Goal: Navigation & Orientation: Find specific page/section

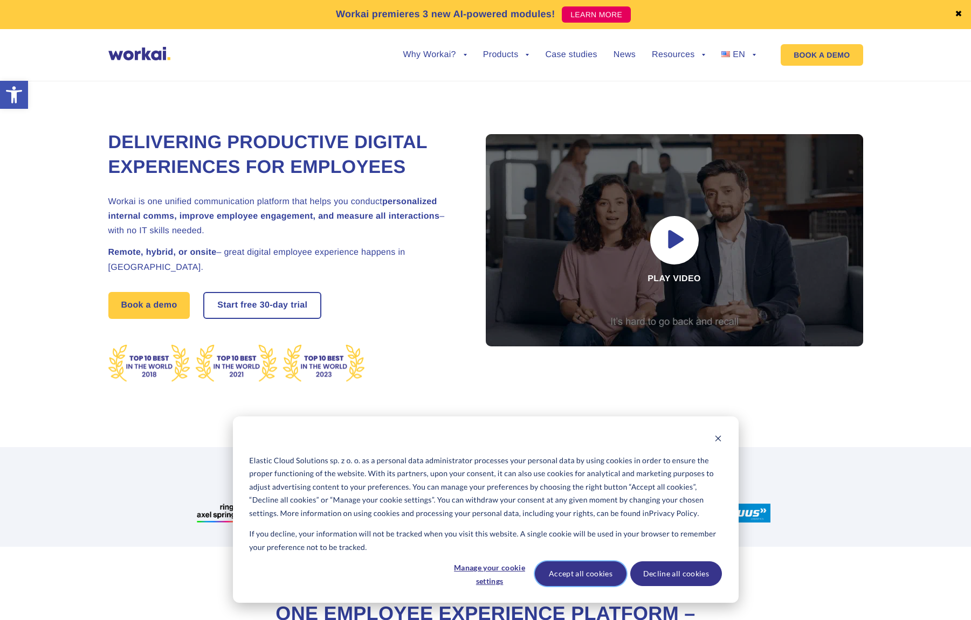
click at [598, 575] on button "Accept all cookies" at bounding box center [581, 574] width 92 height 25
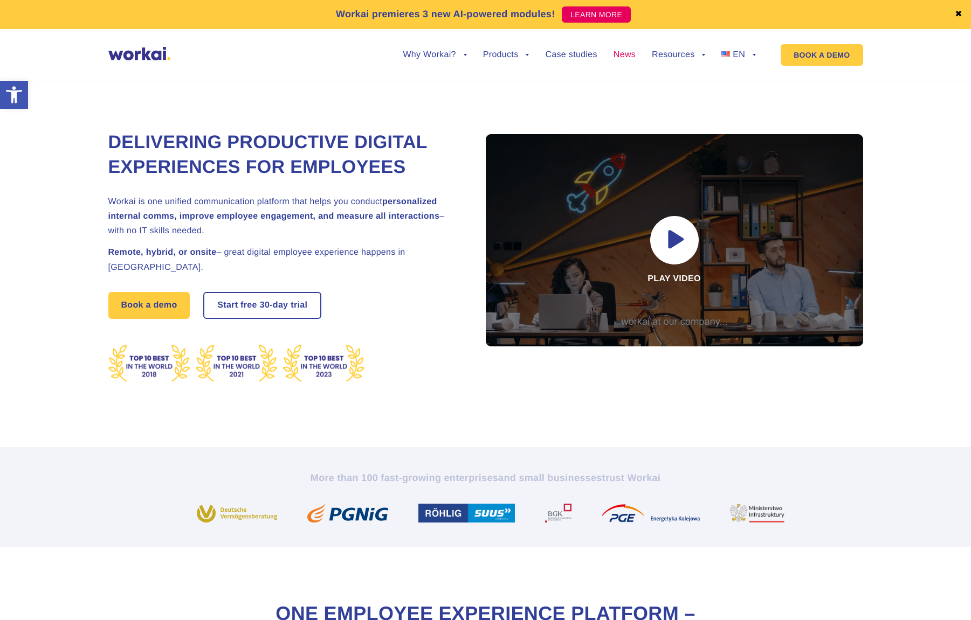
click at [618, 51] on link "News" at bounding box center [624, 55] width 22 height 9
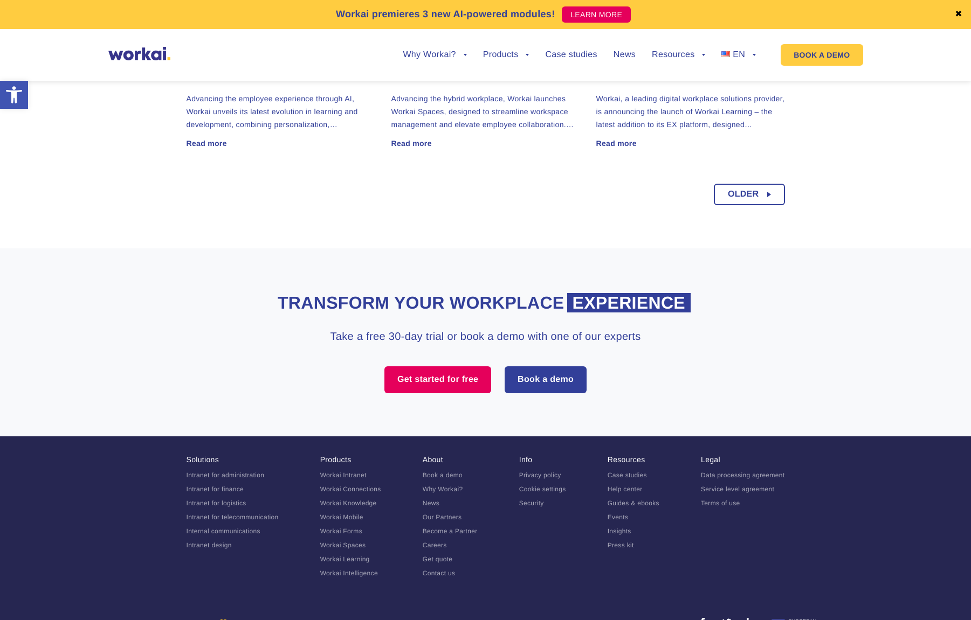
scroll to position [925, 0]
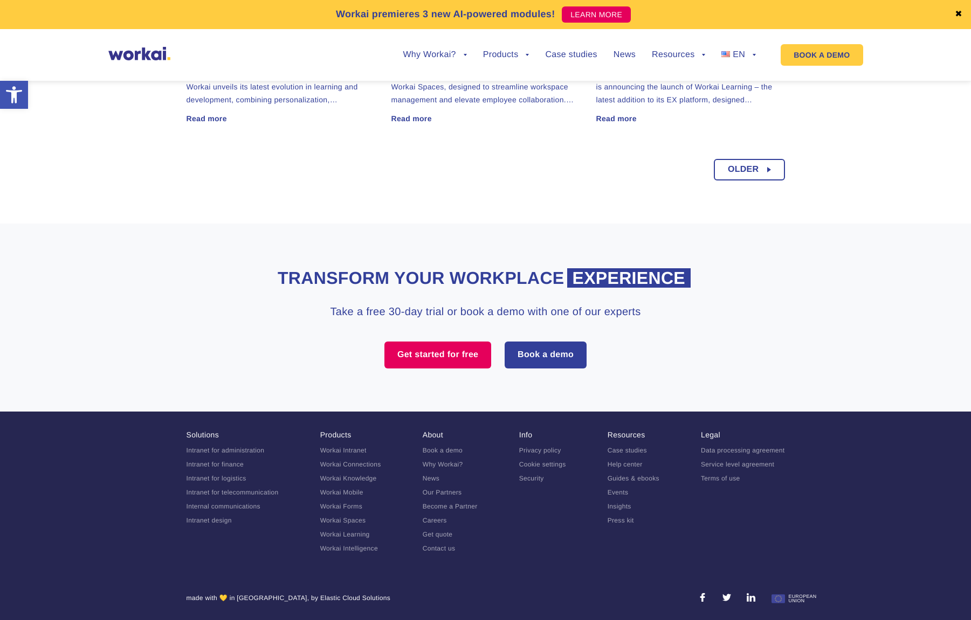
click at [439, 545] on link "Contact us" at bounding box center [439, 549] width 33 height 8
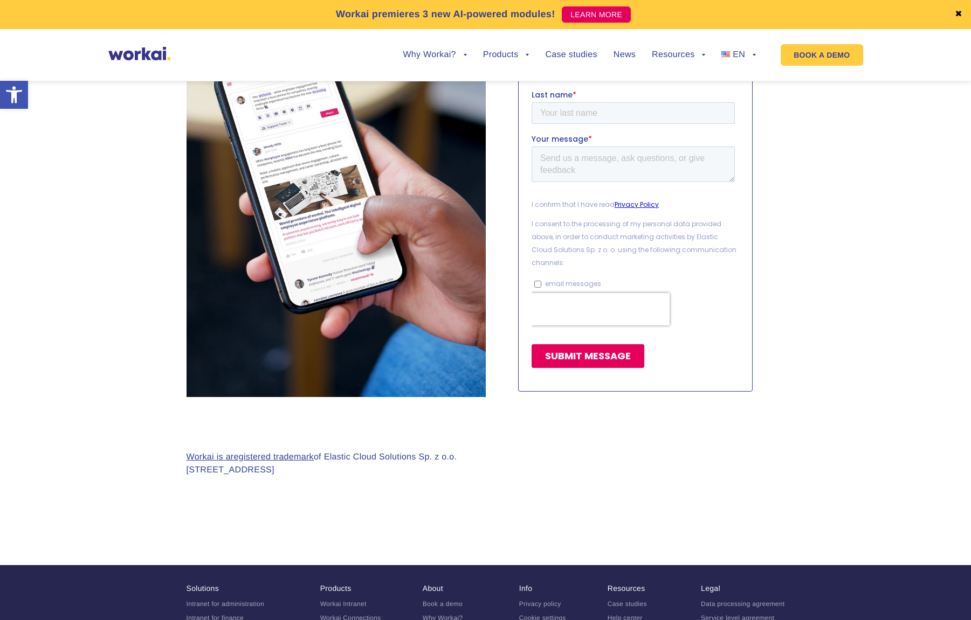
scroll to position [845, 0]
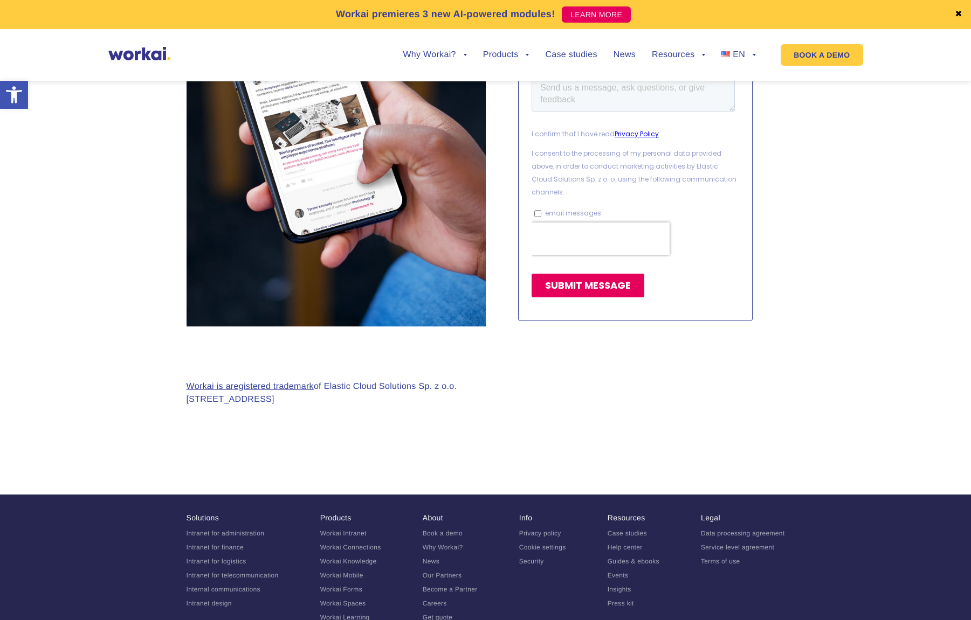
click at [119, 161] on section at bounding box center [485, 119] width 971 height 415
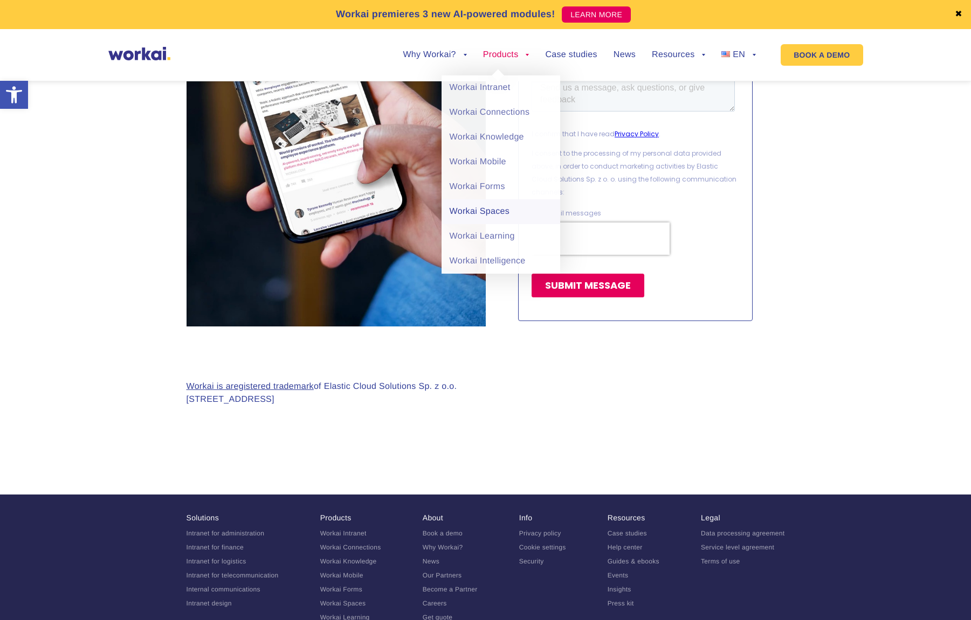
click at [504, 208] on link "Workai Spaces" at bounding box center [500, 211] width 119 height 25
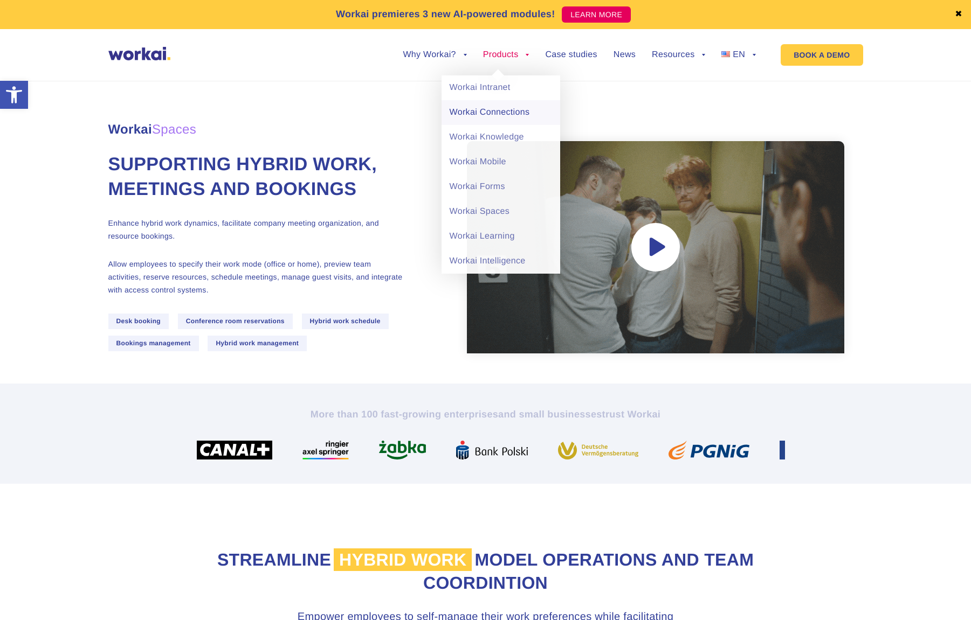
click at [500, 108] on link "Workai Connections" at bounding box center [500, 112] width 119 height 25
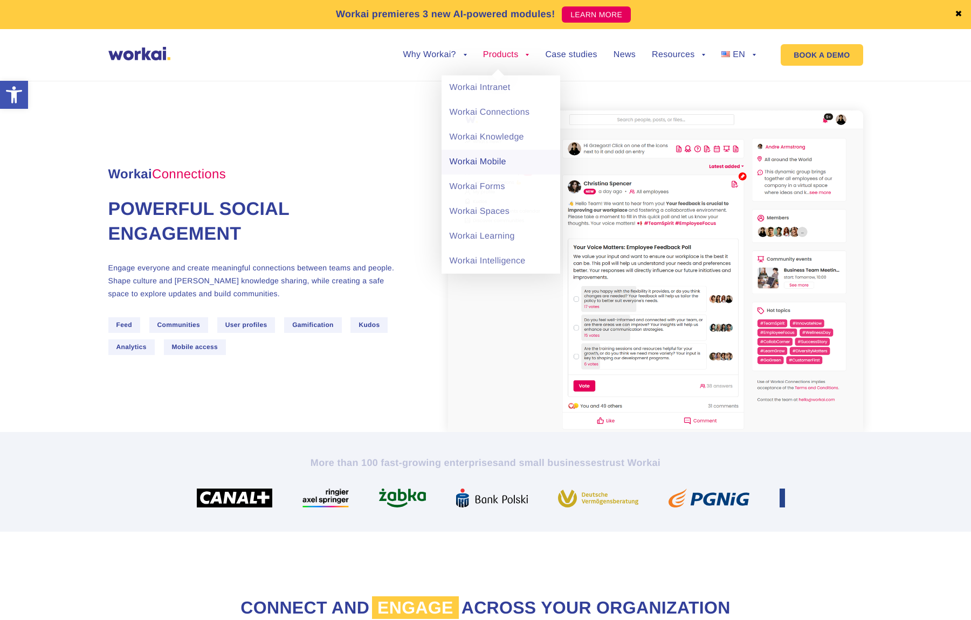
click at [491, 158] on link "Workai Mobile" at bounding box center [500, 162] width 119 height 25
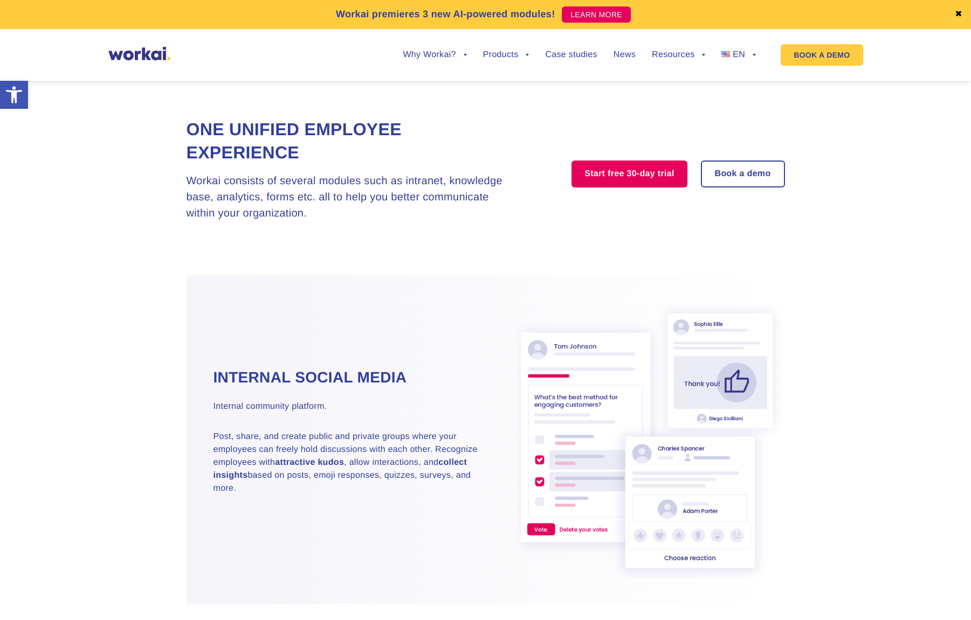
scroll to position [1132, 0]
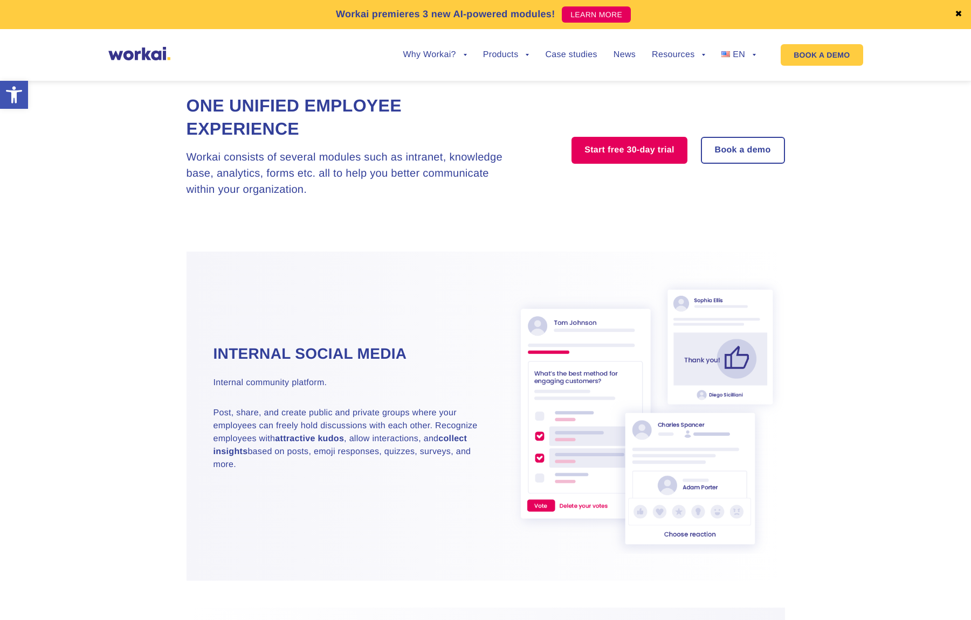
click at [859, 195] on section "One unified employee experience Workai consists of several modules such as intr…" at bounding box center [485, 145] width 971 height 211
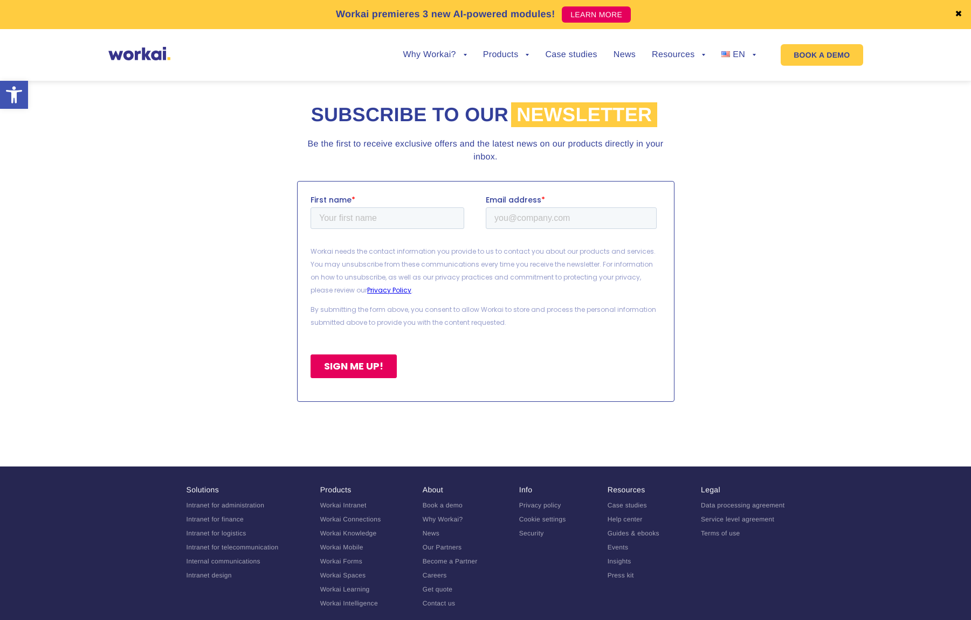
scroll to position [4961, 0]
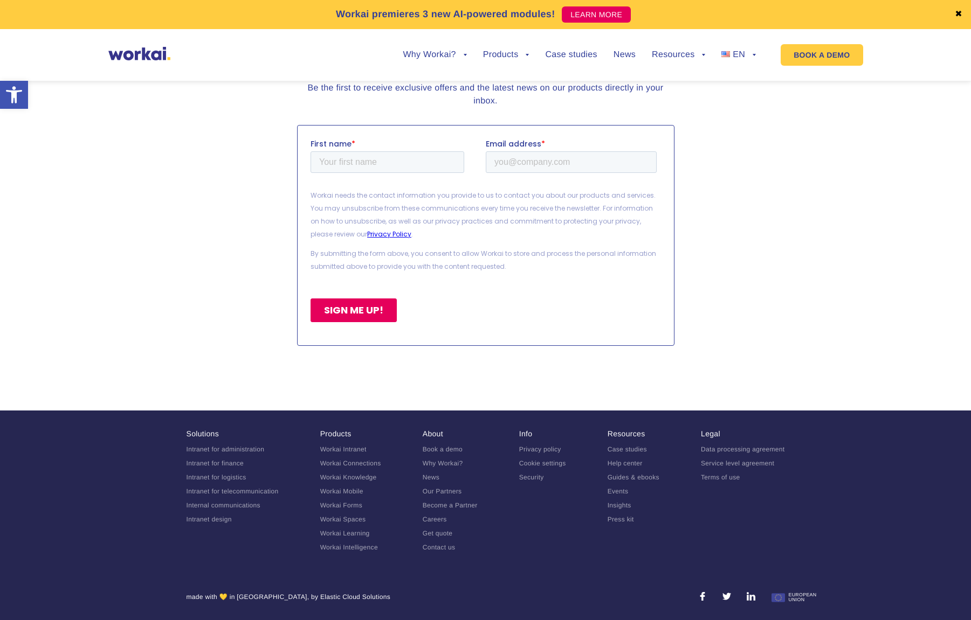
click at [442, 547] on link "Contact us" at bounding box center [439, 548] width 33 height 8
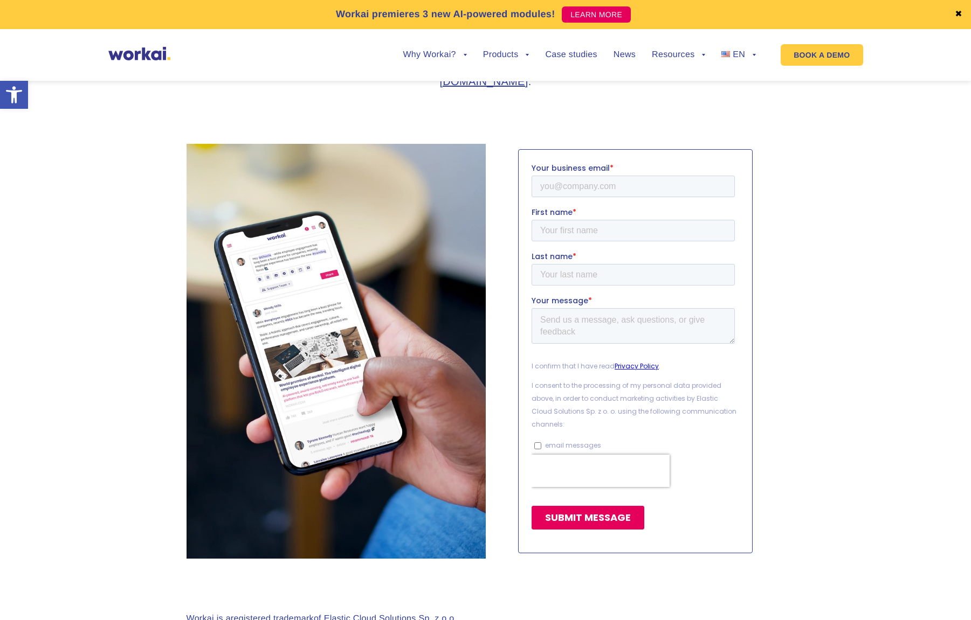
scroll to position [911, 0]
